Goal: Navigation & Orientation: Understand site structure

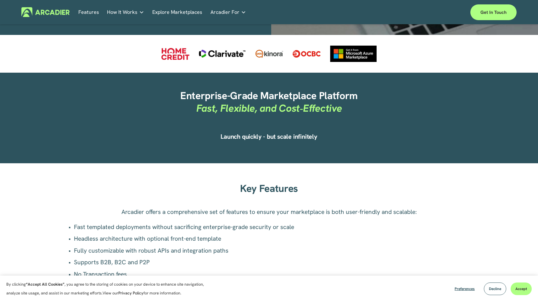
scroll to position [310, 0]
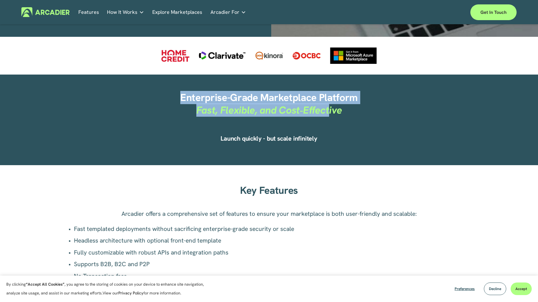
drag, startPoint x: 181, startPoint y: 99, endPoint x: 329, endPoint y: 115, distance: 149.7
click at [329, 115] on h2 "Enterprise-Grade Marketplace Platform Fast, Flexible, and Cost‑Effective" at bounding box center [268, 104] width 327 height 25
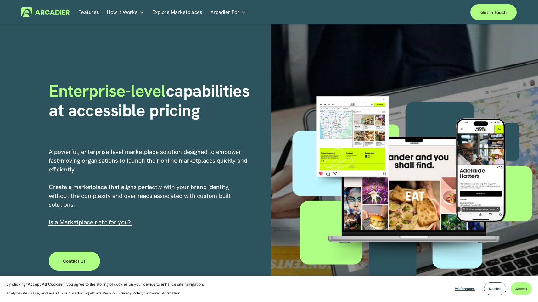
click at [192, 12] on link "Explore Marketplaces" at bounding box center [177, 12] width 50 height 10
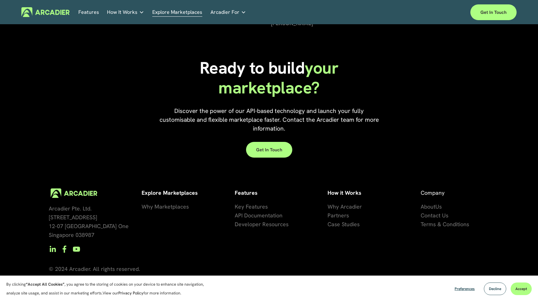
scroll to position [1390, 0]
click at [333, 216] on span "artners" at bounding box center [340, 215] width 18 height 7
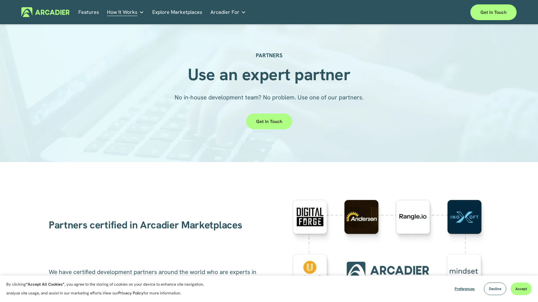
click at [90, 11] on link "Features" at bounding box center [88, 12] width 21 height 10
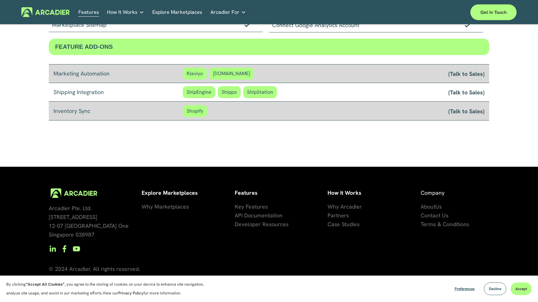
scroll to position [520, 0]
click at [434, 208] on span "About" at bounding box center [428, 206] width 15 height 7
